Goal: Task Accomplishment & Management: Use online tool/utility

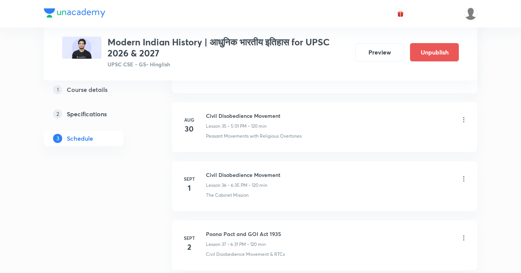
scroll to position [2641, 0]
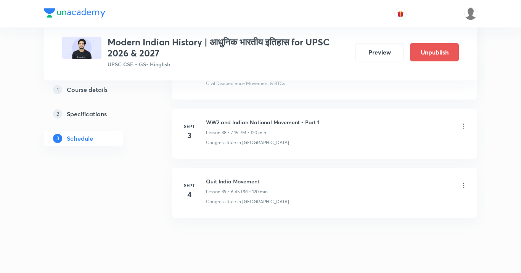
click at [239, 177] on h6 "Quit India Movement" at bounding box center [237, 181] width 62 height 8
copy h6 "Quit India Movement"
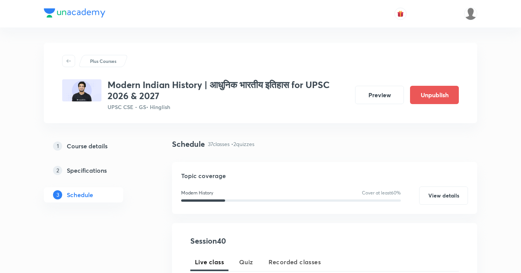
scroll to position [101, 0]
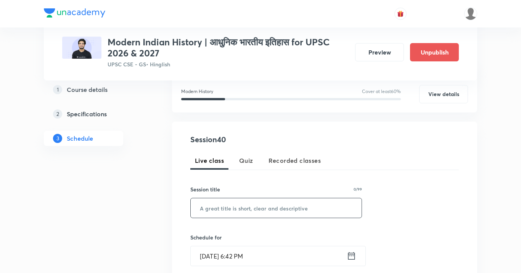
click at [235, 203] on input "text" at bounding box center [276, 207] width 171 height 19
paste input "Quit India Movement"
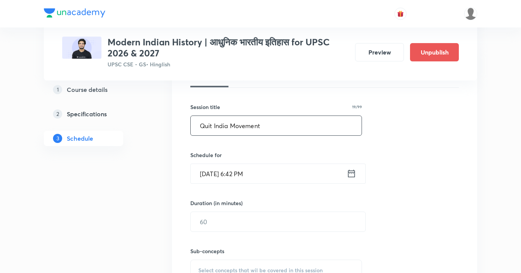
scroll to position [227, 0]
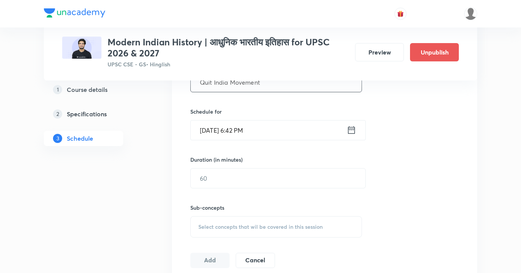
type input "Quit India Movement"
click at [230, 131] on input "[DATE] 6:42 PM" at bounding box center [269, 130] width 156 height 19
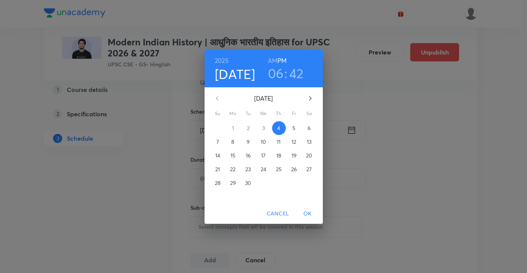
click at [292, 123] on button "5" at bounding box center [294, 128] width 14 height 14
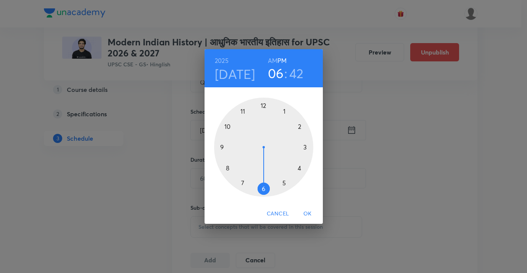
click at [296, 74] on h3 "42" at bounding box center [296, 73] width 14 height 16
click at [263, 188] on div at bounding box center [263, 147] width 99 height 99
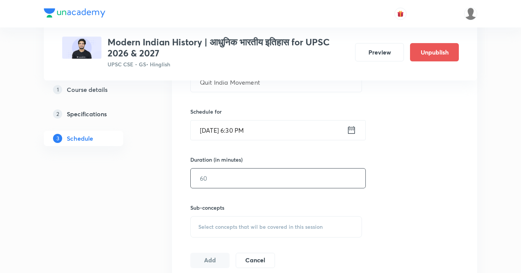
click at [259, 183] on input "text" at bounding box center [278, 178] width 175 height 19
type input "120"
click at [254, 222] on div "Select concepts that wil be covered in this session" at bounding box center [276, 226] width 172 height 21
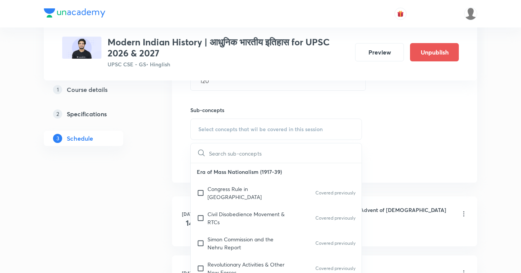
scroll to position [358, 0]
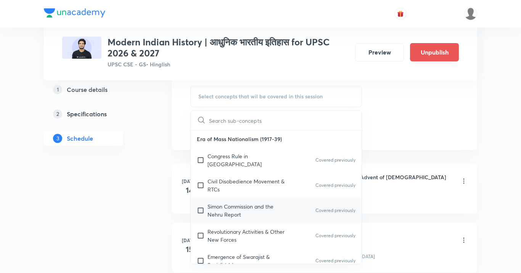
click at [248, 198] on div "Simon Commission and the Nehru Report Covered previously" at bounding box center [276, 210] width 171 height 25
checkbox input "true"
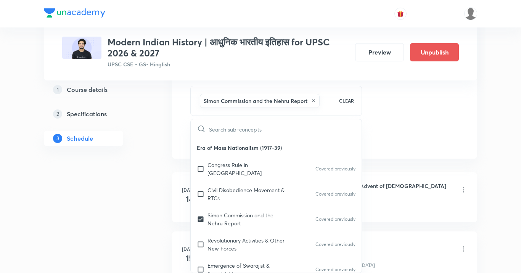
click at [391, 148] on div "Session 40 Live class Quiz Recorded classes Session title 19/99 Quit India Move…" at bounding box center [324, 11] width 305 height 293
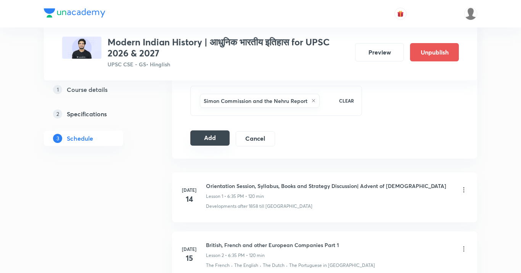
click at [211, 141] on button "Add" at bounding box center [209, 137] width 39 height 15
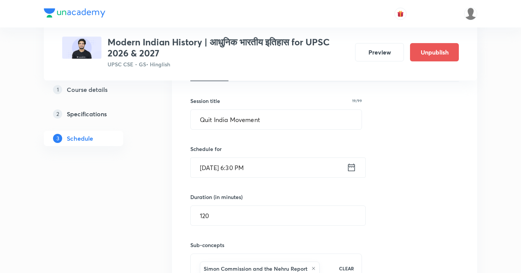
scroll to position [151, 0]
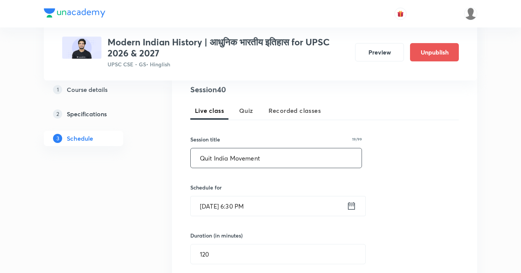
click at [242, 157] on input "Quit India Movement" at bounding box center [276, 157] width 171 height 19
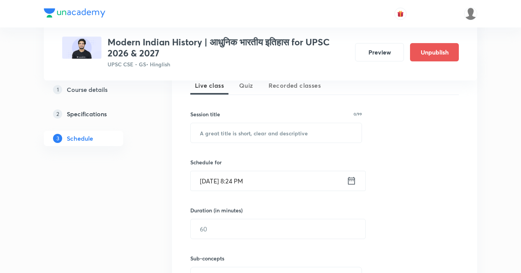
scroll to position [184, 0]
